Goal: Find specific fact

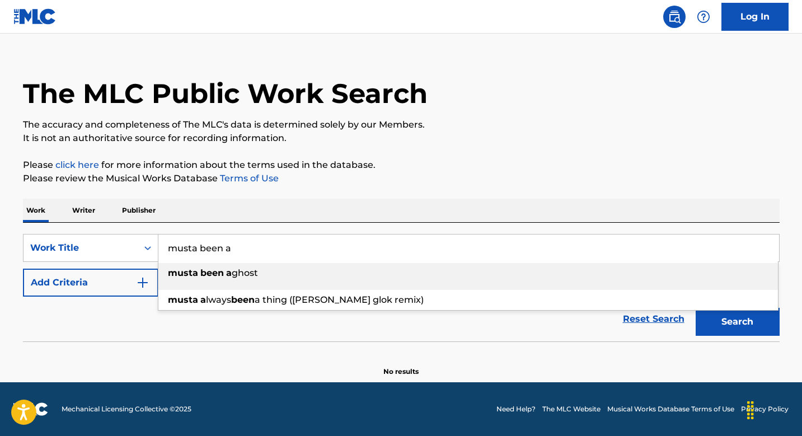
type input "musta been a"
click at [271, 270] on div "musta been a ghost" at bounding box center [468, 273] width 620 height 20
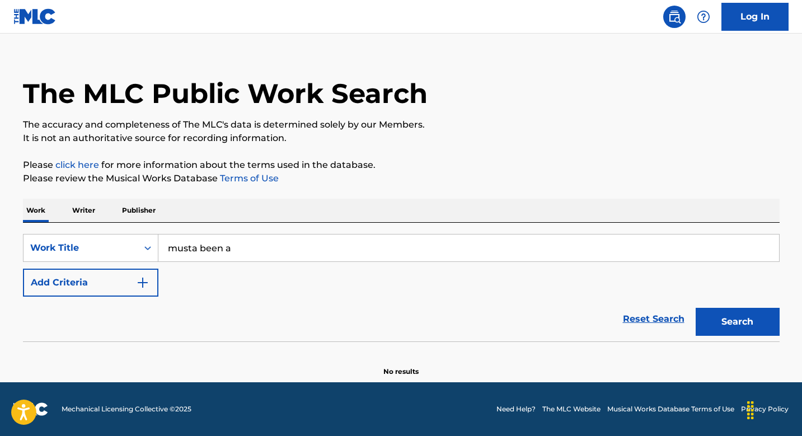
click at [759, 329] on button "Search" at bounding box center [738, 322] width 84 height 28
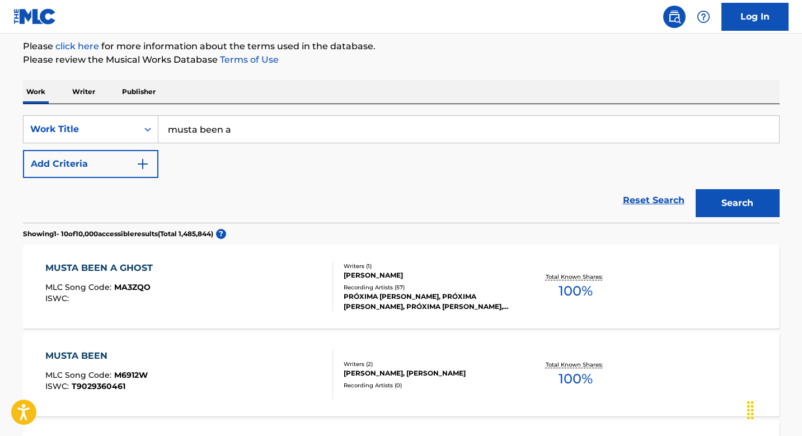
scroll to position [183, 0]
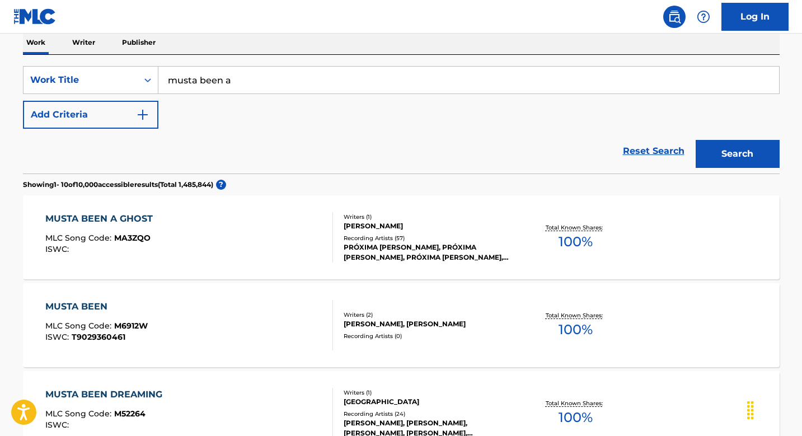
click at [303, 205] on div "MUSTA BEEN A GHOST MLC Song Code : MA3ZQO ISWC : Writers ( 1 ) [PERSON_NAME] Re…" at bounding box center [401, 237] width 757 height 84
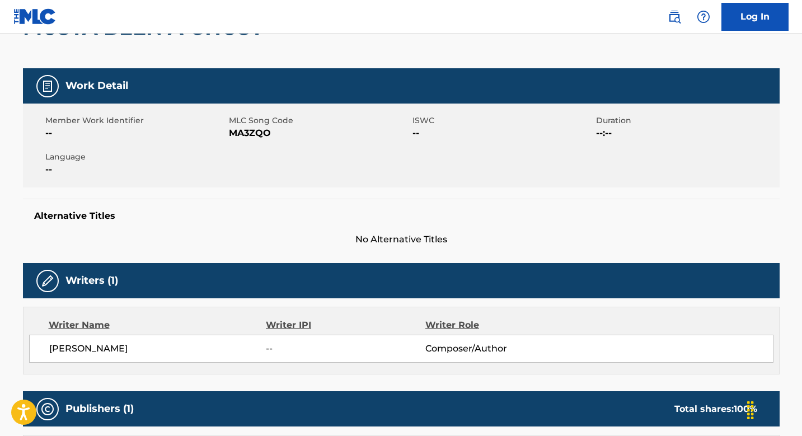
scroll to position [134, 0]
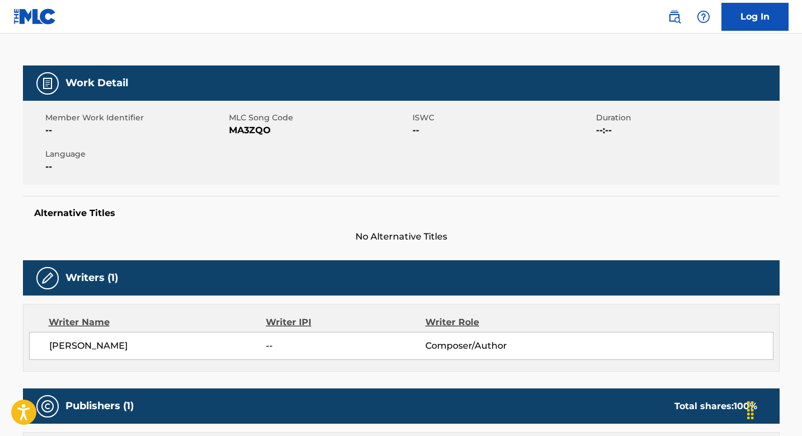
click at [243, 129] on span "MA3ZQO" at bounding box center [319, 130] width 181 height 13
copy span "MA3ZQO"
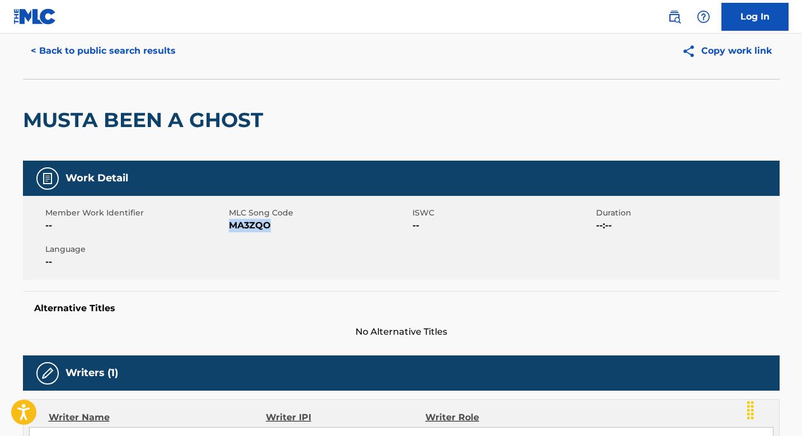
scroll to position [0, 0]
